Goal: Book appointment/travel/reservation

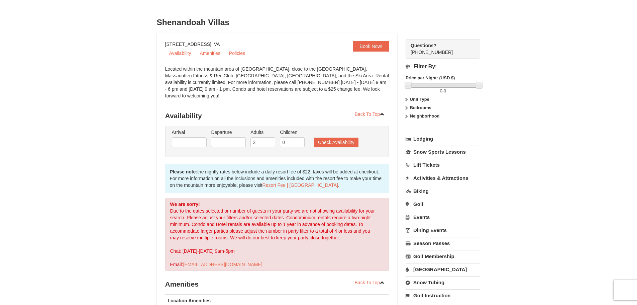
scroll to position [33, 0]
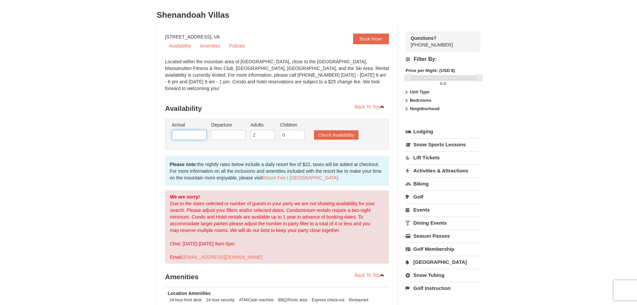
click at [195, 130] on input "text" at bounding box center [189, 135] width 35 height 10
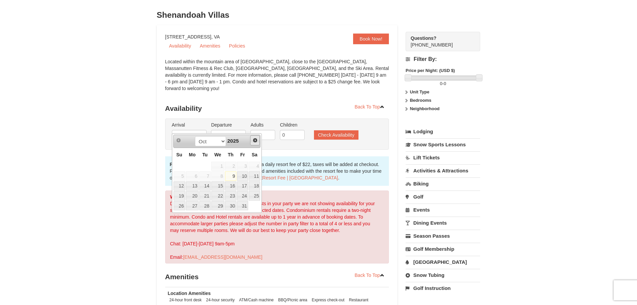
click at [254, 139] on span "Next" at bounding box center [255, 140] width 5 height 5
click at [230, 163] on link "4" at bounding box center [230, 166] width 11 height 9
type input "[DATE]"
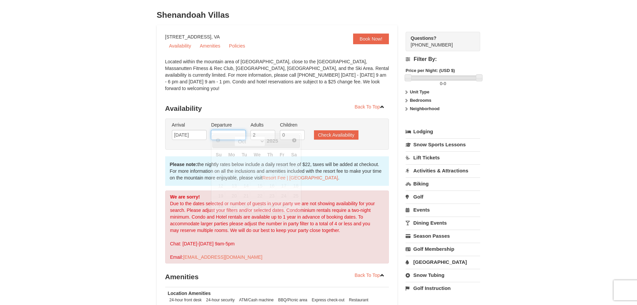
click at [238, 130] on input "text" at bounding box center [228, 135] width 35 height 10
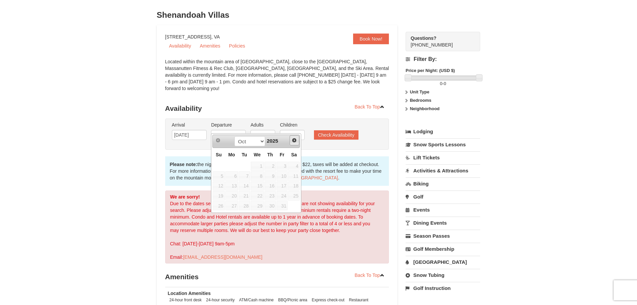
click at [291, 138] on link "Next" at bounding box center [295, 140] width 10 height 10
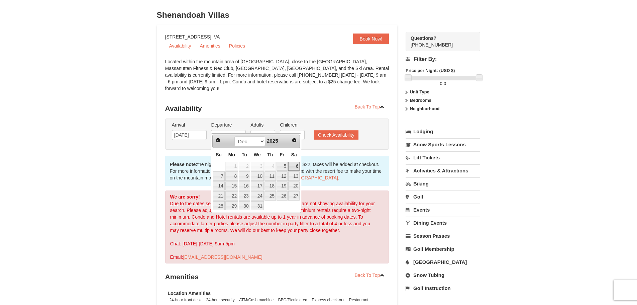
click at [293, 167] on link "6" at bounding box center [293, 166] width 11 height 9
type input "[DATE]"
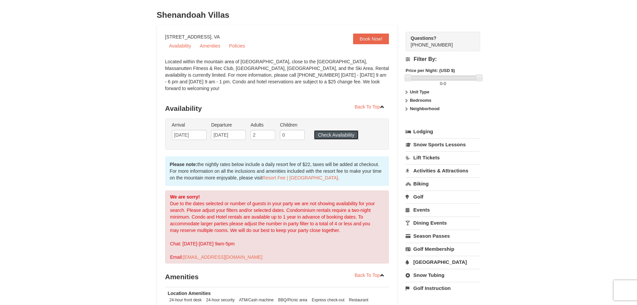
click at [330, 130] on button "Check Availability" at bounding box center [336, 134] width 45 height 9
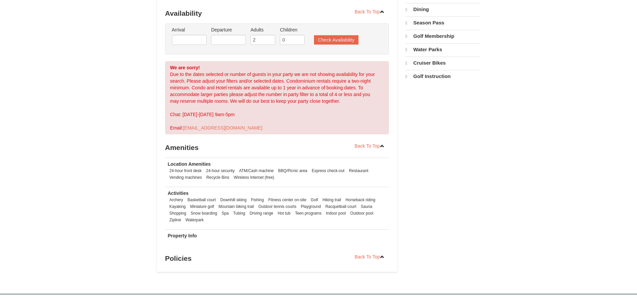
scroll to position [129, 0]
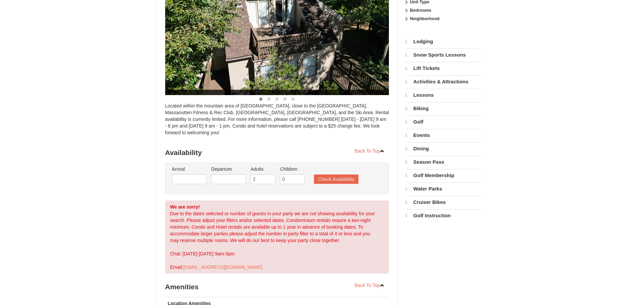
select select "10"
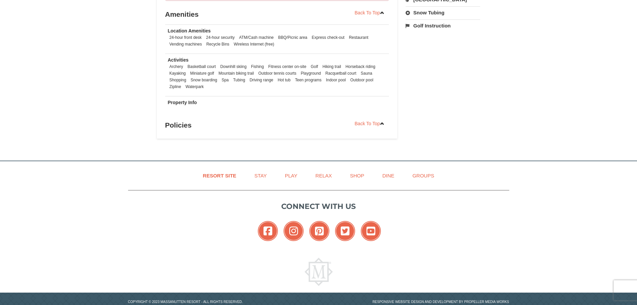
scroll to position [62, 0]
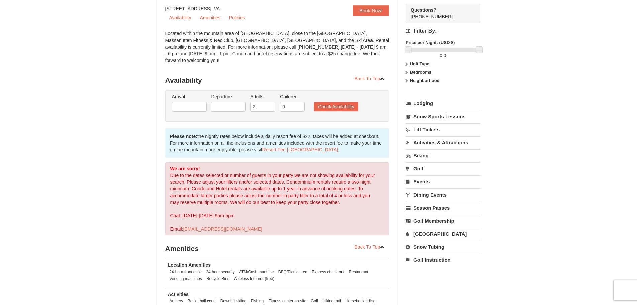
click at [428, 232] on link "[GEOGRAPHIC_DATA]" at bounding box center [443, 234] width 75 height 12
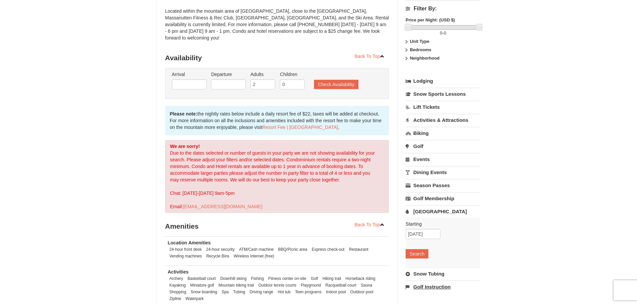
scroll to position [128, 0]
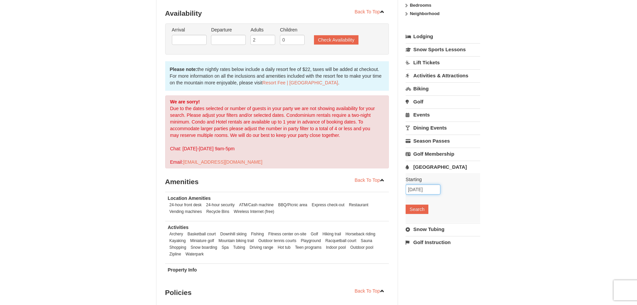
click at [428, 191] on input "[DATE]" at bounding box center [423, 189] width 35 height 10
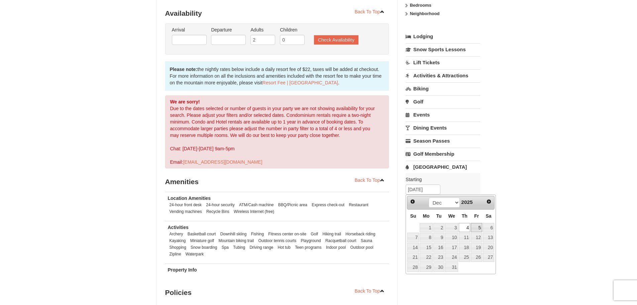
click at [478, 228] on link "5" at bounding box center [476, 227] width 11 height 9
type input "12/05/2025"
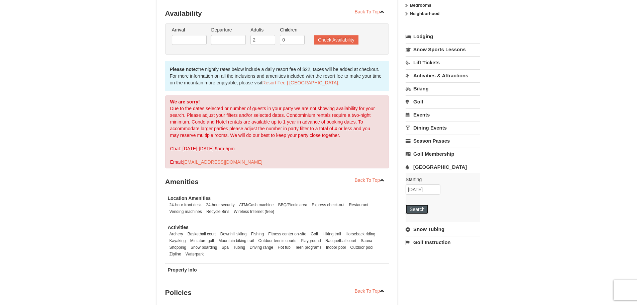
click at [423, 207] on button "Search" at bounding box center [417, 208] width 23 height 9
